Goal: Subscribe to service/newsletter

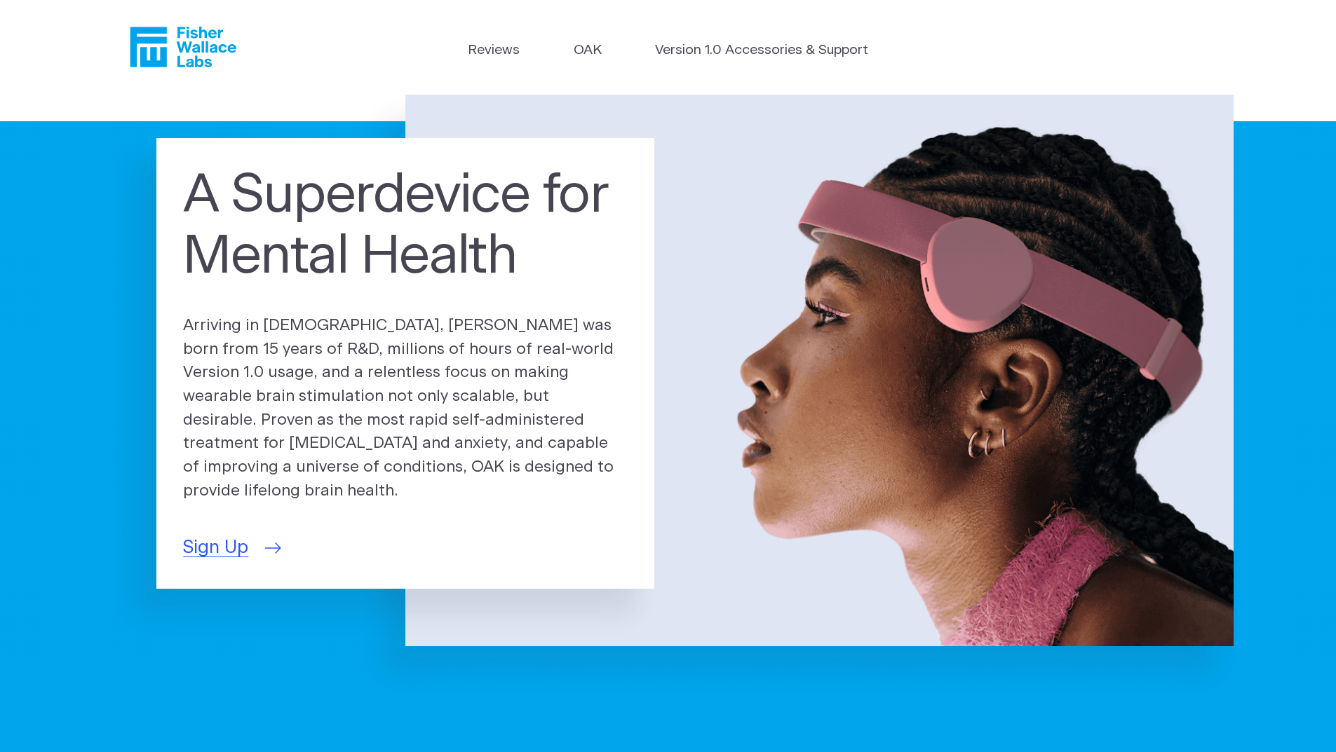
click at [217, 536] on span "Sign Up" at bounding box center [215, 547] width 65 height 27
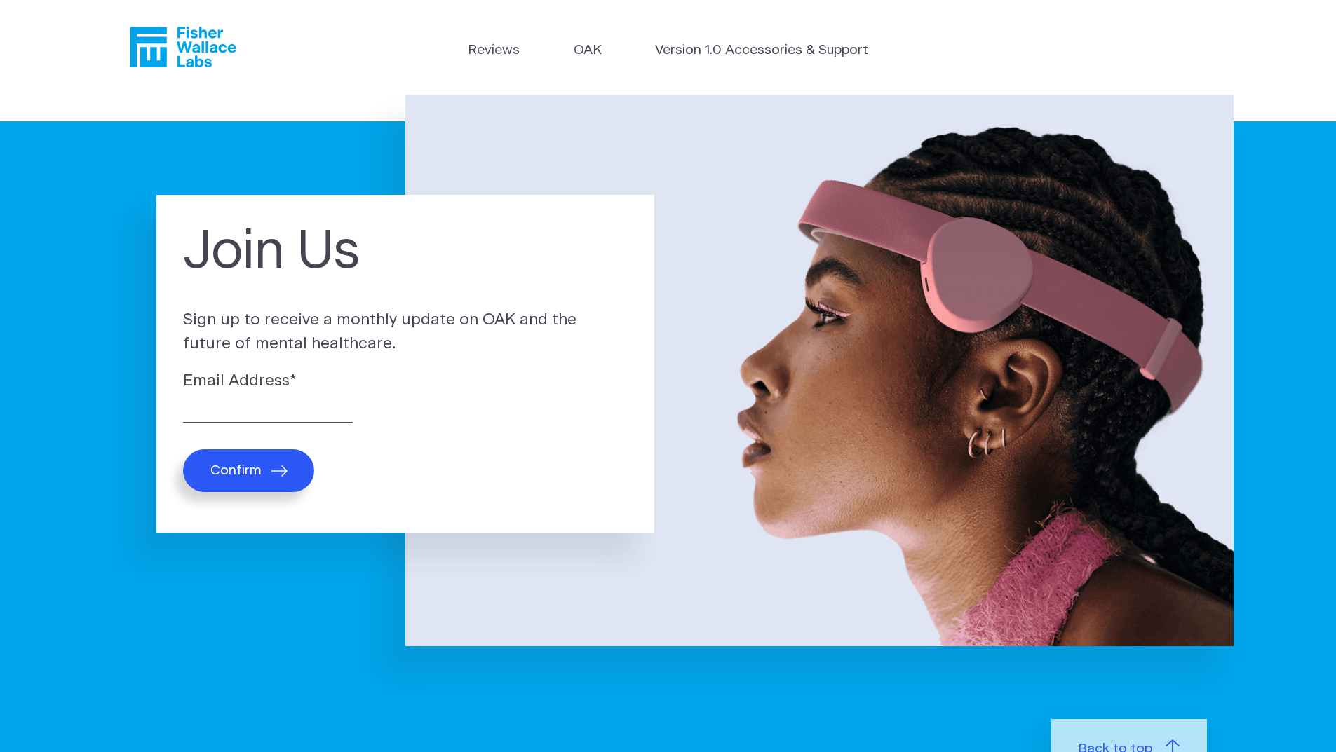
click at [248, 468] on span "Confirm" at bounding box center [235, 471] width 51 height 16
type input "[EMAIL_ADDRESS][DOMAIN_NAME]"
click at [447, 470] on p "Confirm" at bounding box center [405, 470] width 445 height 43
click at [245, 477] on span "Confirm" at bounding box center [235, 471] width 51 height 16
